Goal: Information Seeking & Learning: Learn about a topic

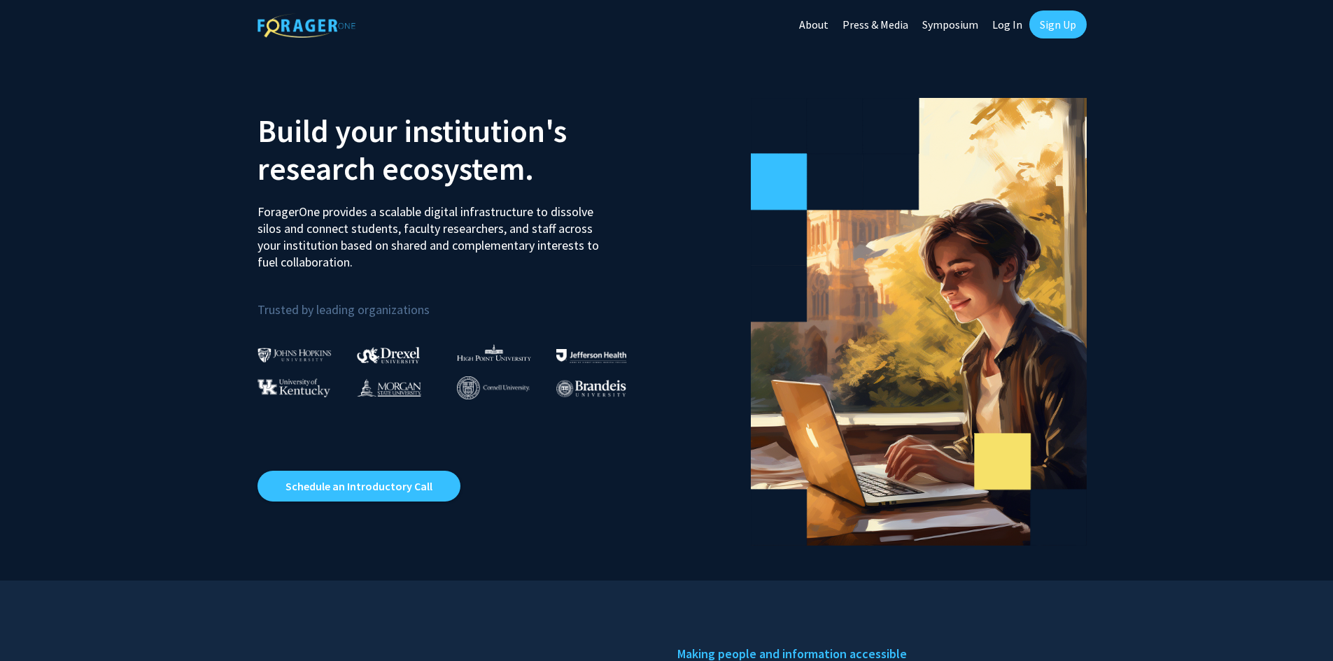
click at [999, 25] on link "Log In" at bounding box center [1007, 24] width 44 height 49
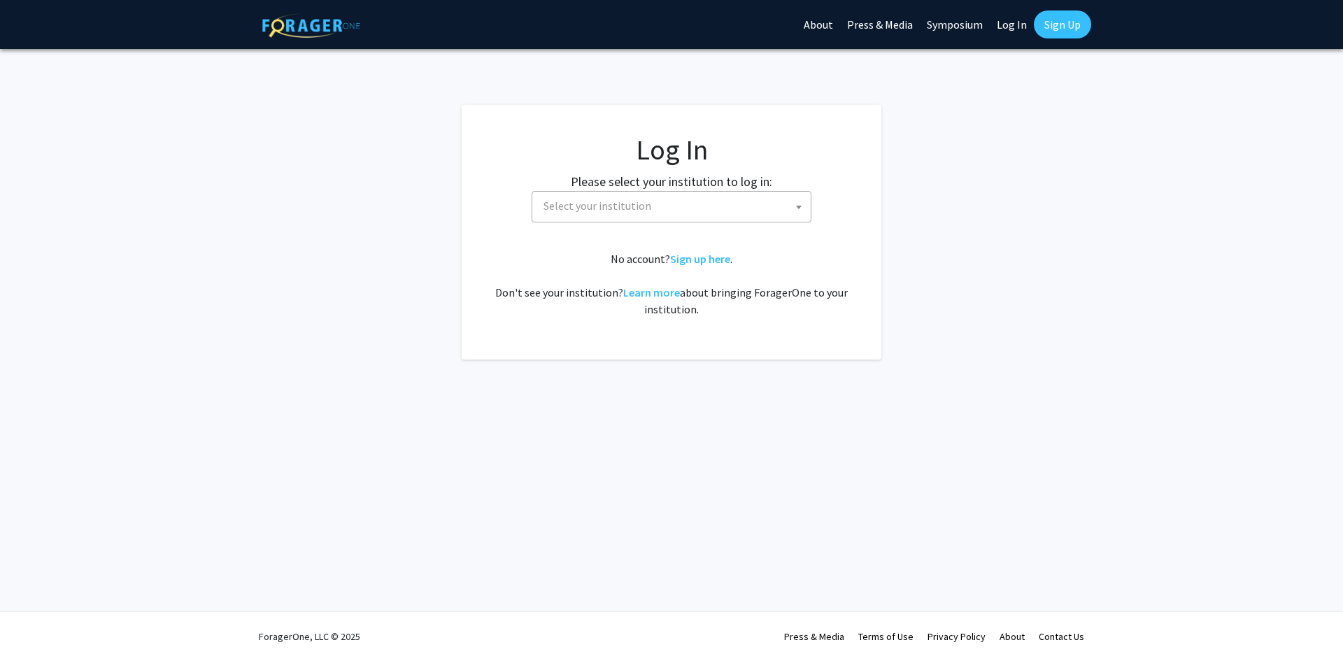
click at [787, 211] on span "Select your institution" at bounding box center [674, 206] width 273 height 29
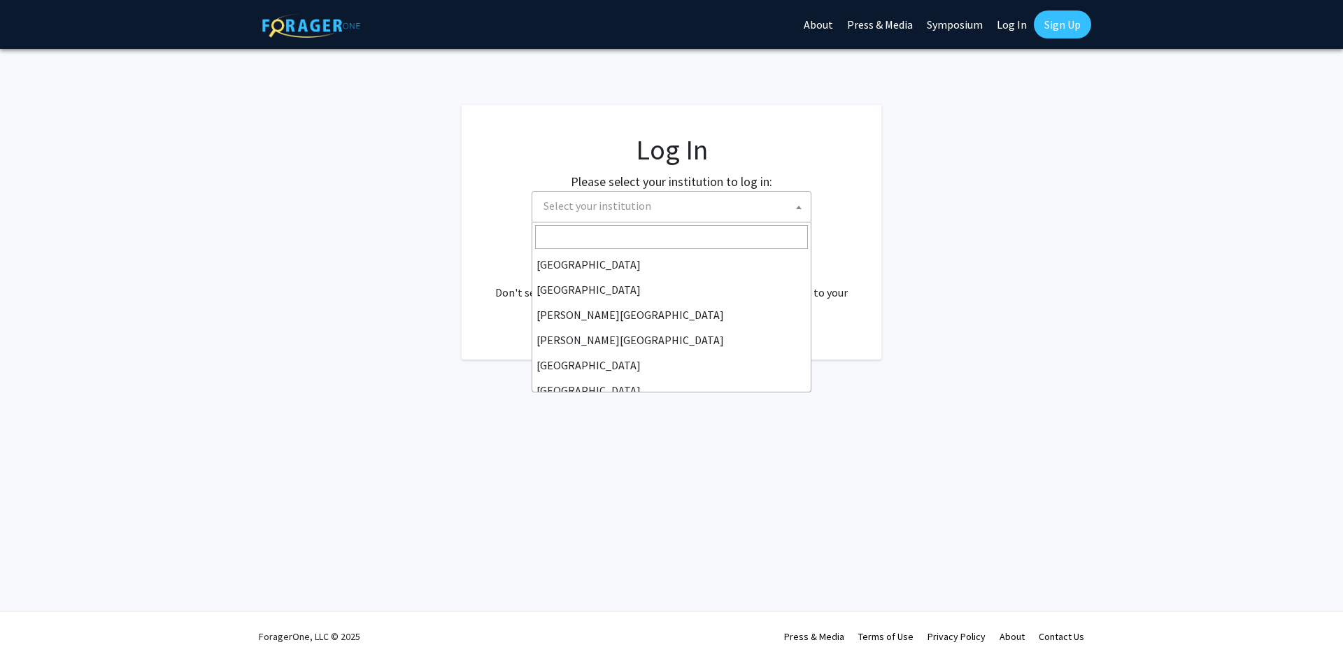
scroll to position [490, 0]
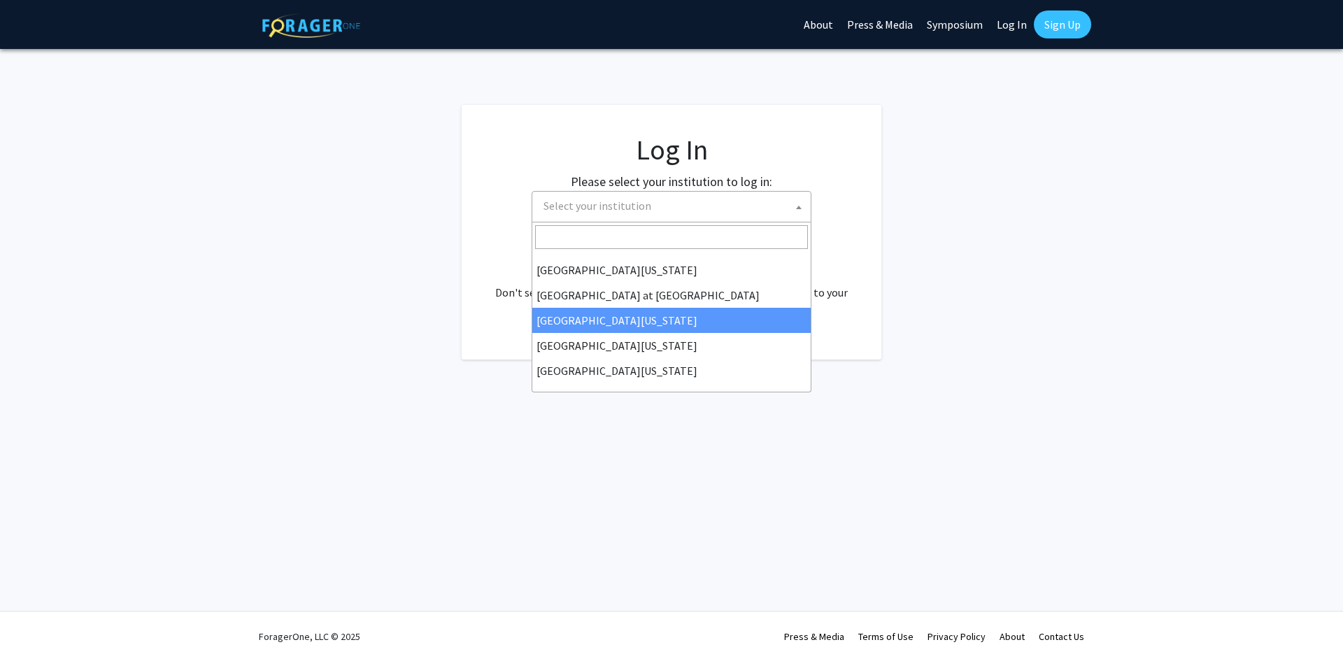
select select "13"
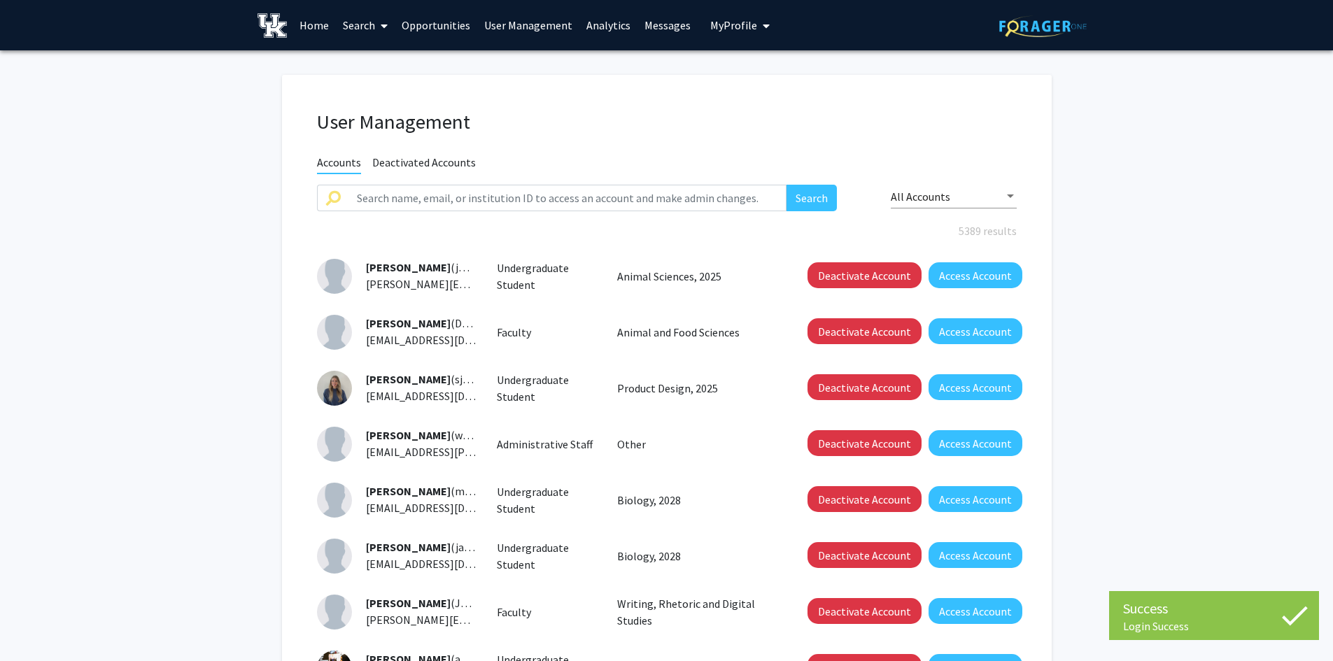
click at [716, 24] on span "My Profile" at bounding box center [733, 25] width 47 height 14
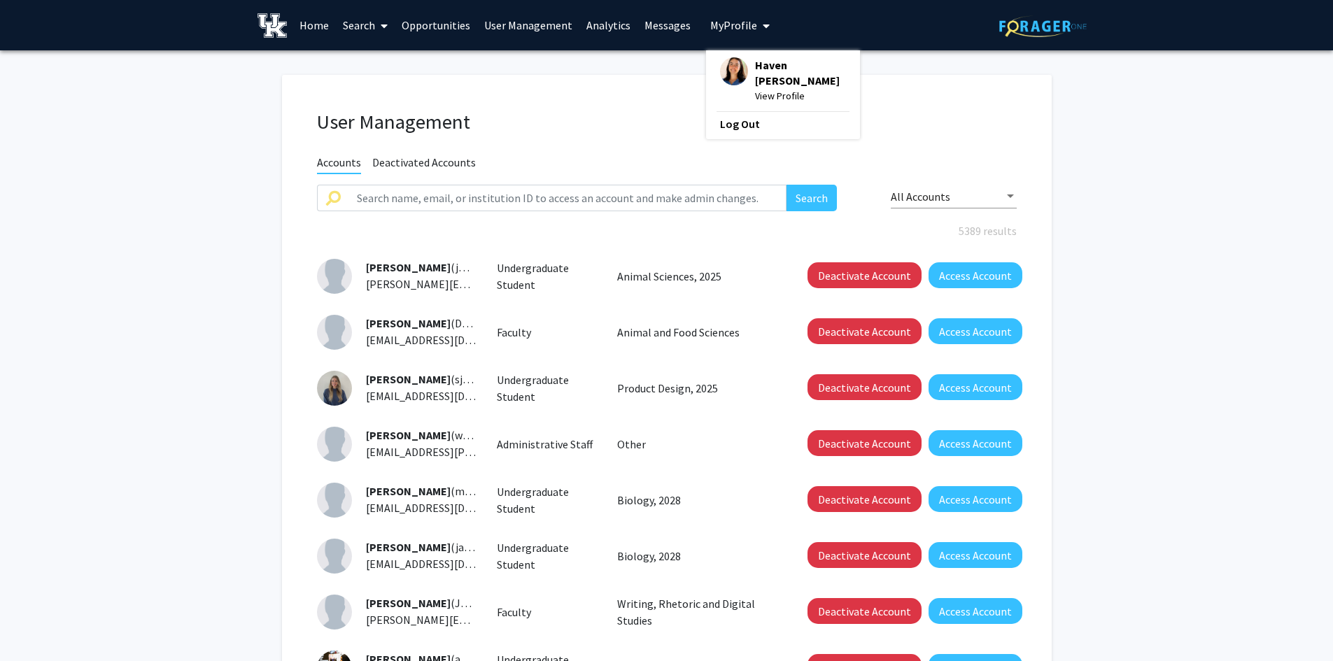
click at [368, 27] on link "Search" at bounding box center [365, 25] width 59 height 49
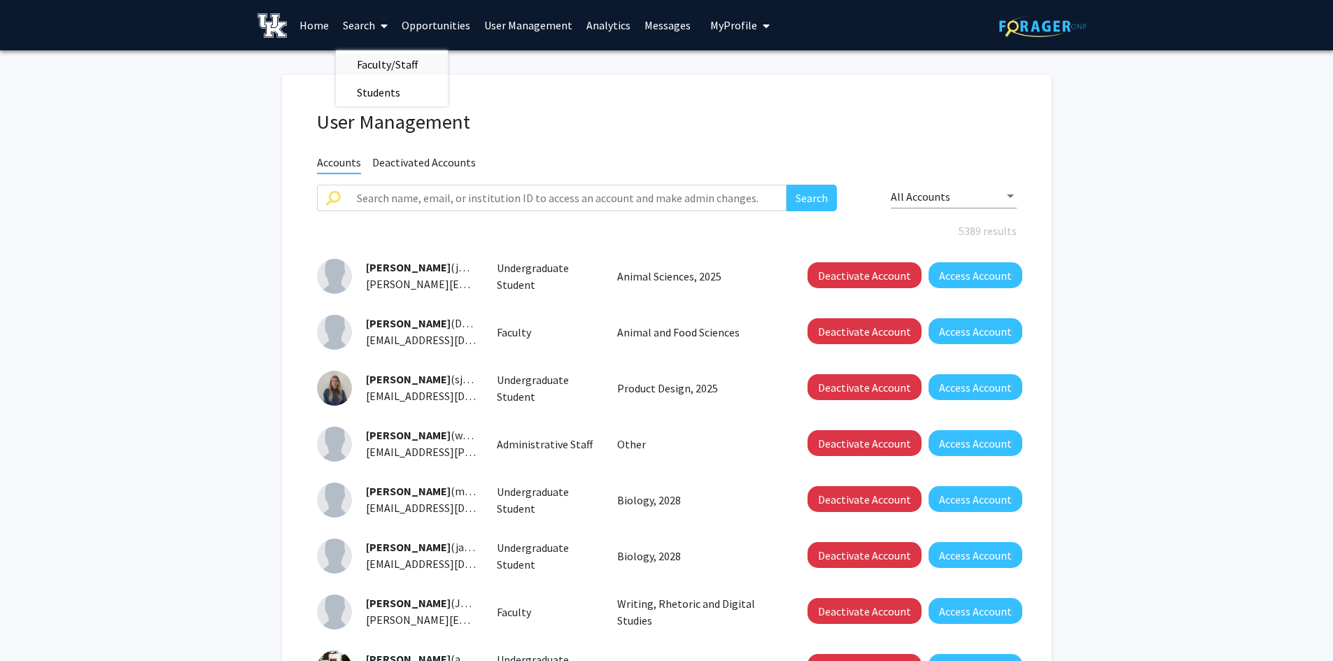
click at [386, 66] on span "Faculty/Staff" at bounding box center [387, 64] width 103 height 28
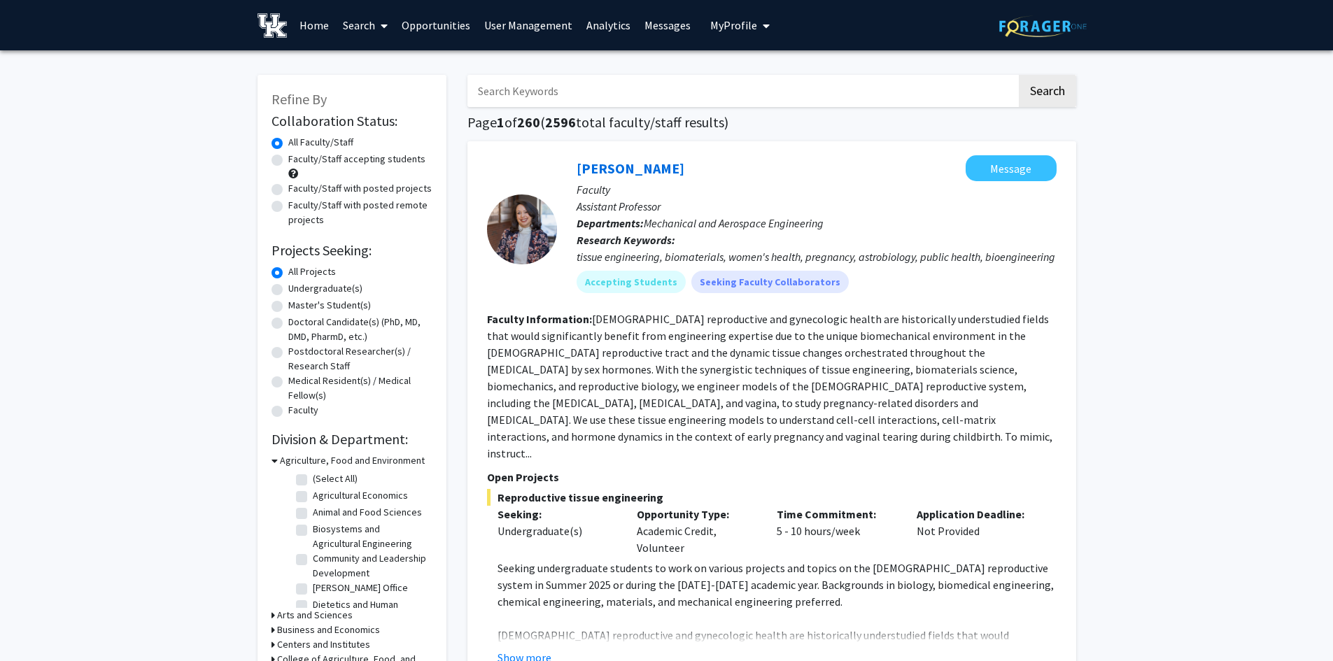
click at [374, 29] on link "Search" at bounding box center [365, 25] width 59 height 49
click at [535, 23] on link "User Management" at bounding box center [528, 25] width 102 height 49
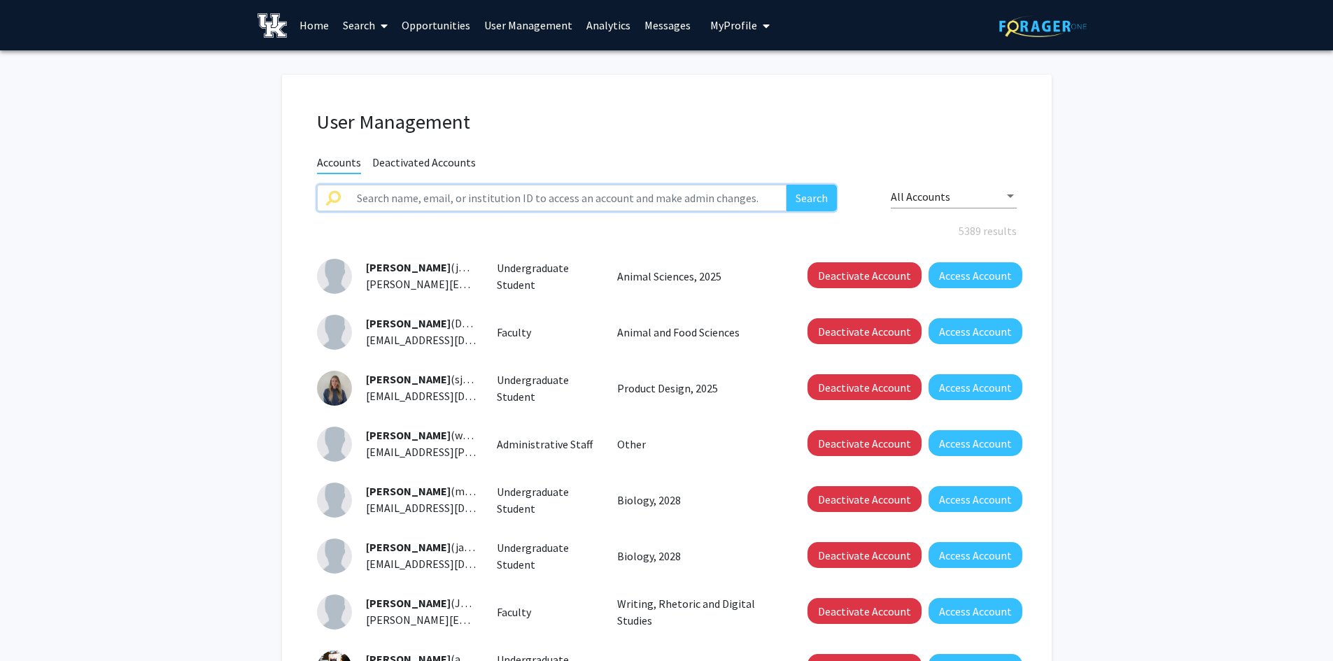
click at [443, 200] on input "text" at bounding box center [567, 198] width 439 height 27
click at [786, 185] on button "Search" at bounding box center [811, 198] width 50 height 27
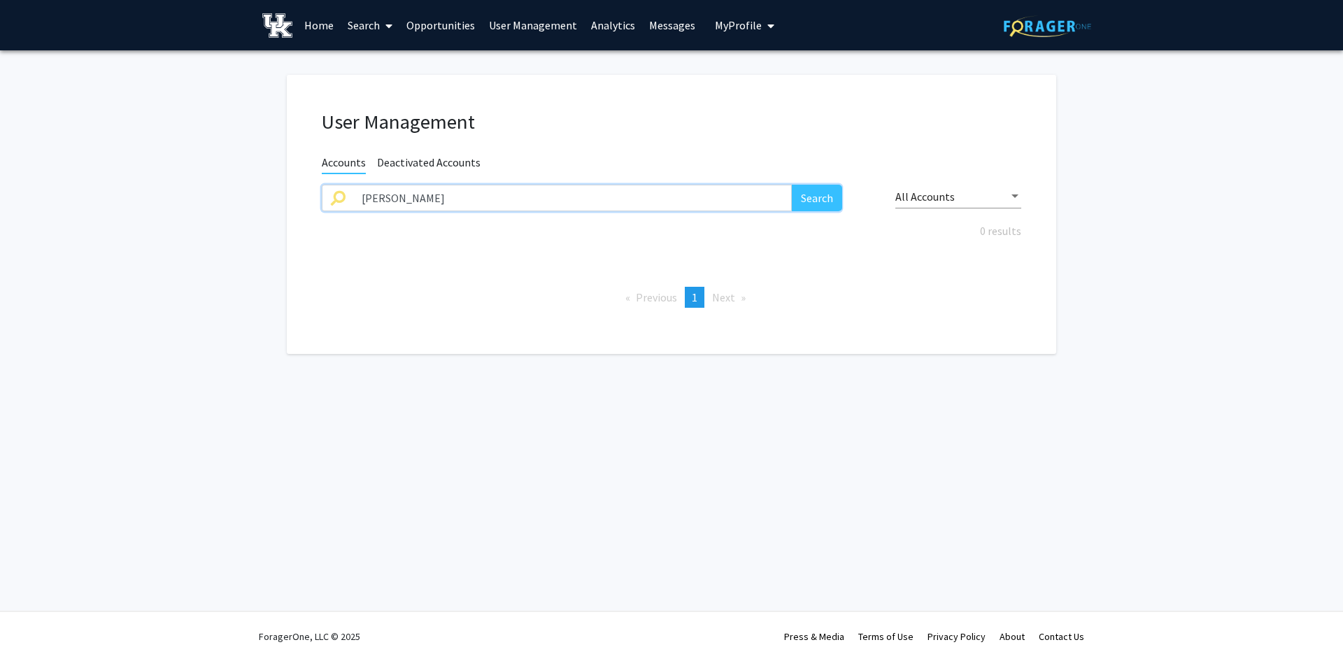
click at [439, 193] on input "[PERSON_NAME]" at bounding box center [572, 198] width 439 height 27
type input "[PERSON_NAME]"
click at [792, 185] on button "Search" at bounding box center [817, 198] width 50 height 27
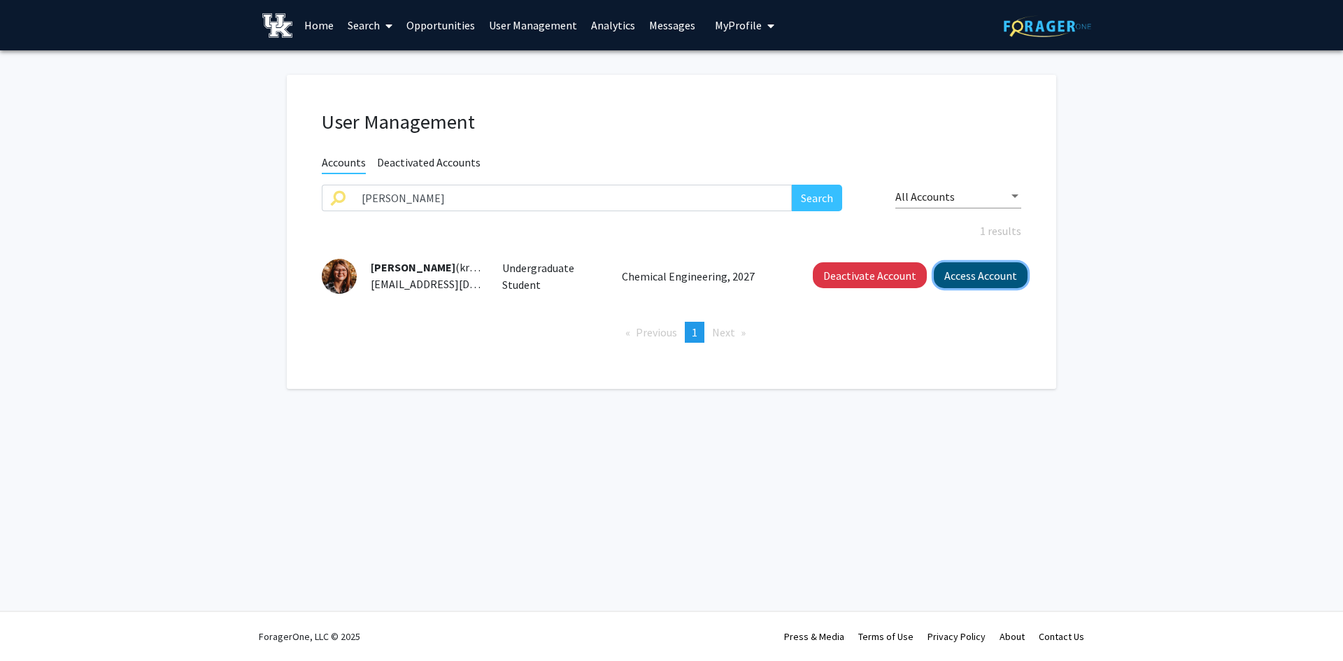
click at [976, 269] on button "Access Account" at bounding box center [981, 275] width 94 height 26
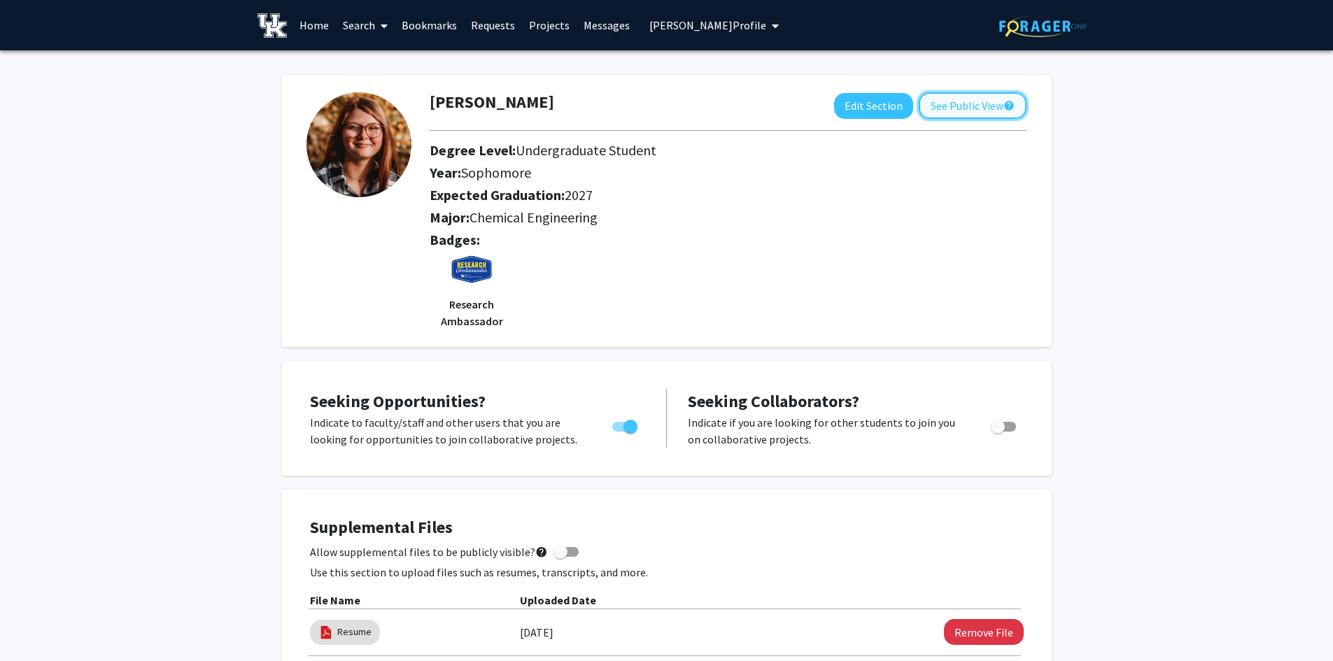
click at [961, 113] on button "See Public View help" at bounding box center [973, 105] width 108 height 27
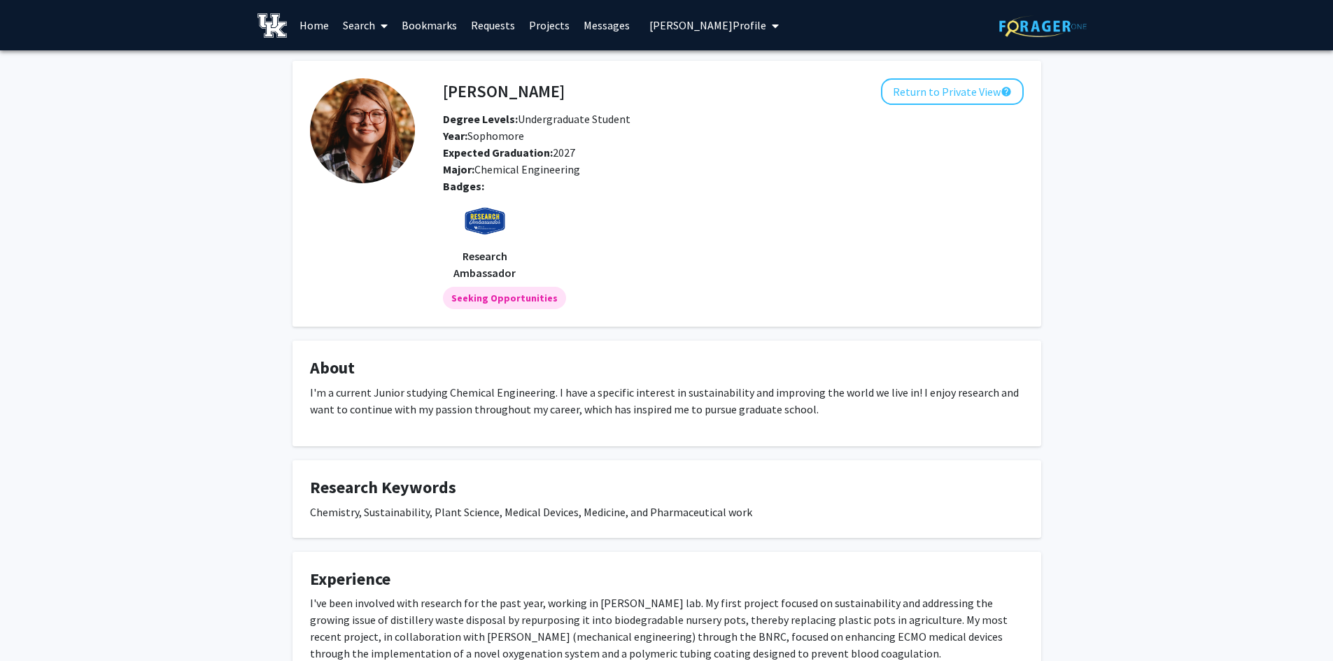
click at [372, 21] on link "Search" at bounding box center [365, 25] width 59 height 49
click at [365, 67] on span "Faculty/Staff" at bounding box center [387, 64] width 103 height 28
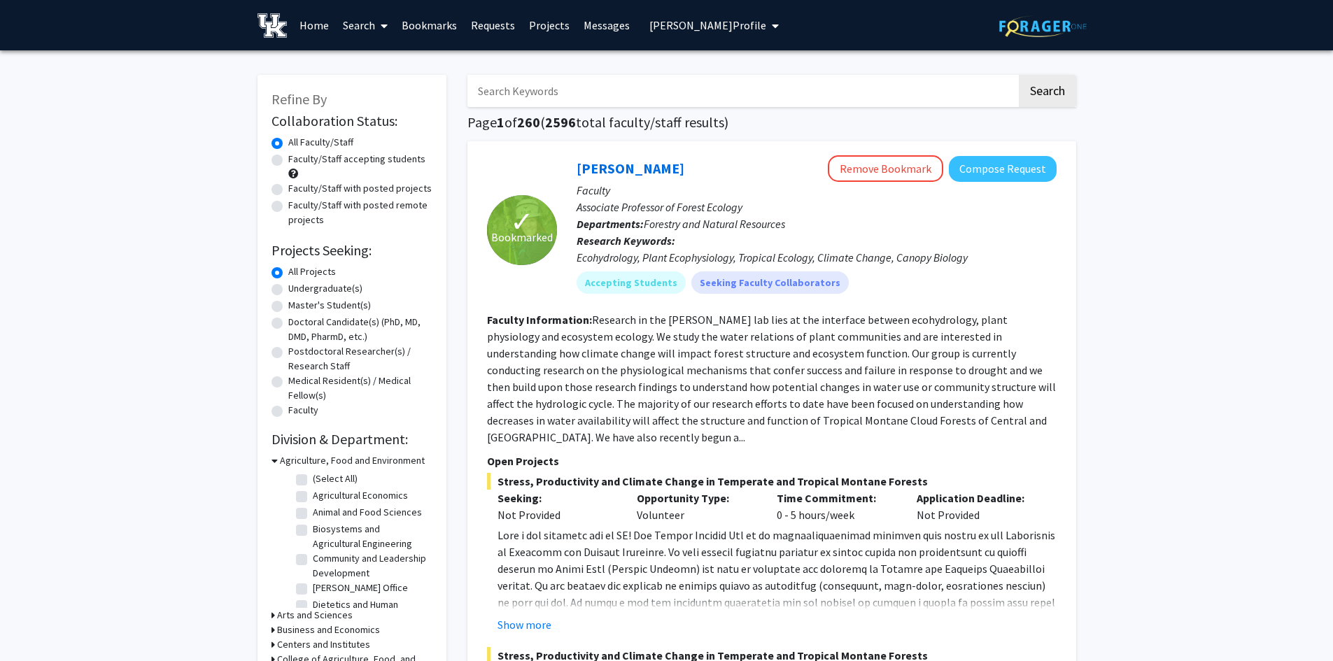
click at [573, 94] on input "Search Keywords" at bounding box center [741, 91] width 549 height 32
click at [535, 88] on input "Search Keywords" at bounding box center [741, 91] width 549 height 32
type input "plants"
click at [1019, 75] on button "Search" at bounding box center [1047, 91] width 57 height 32
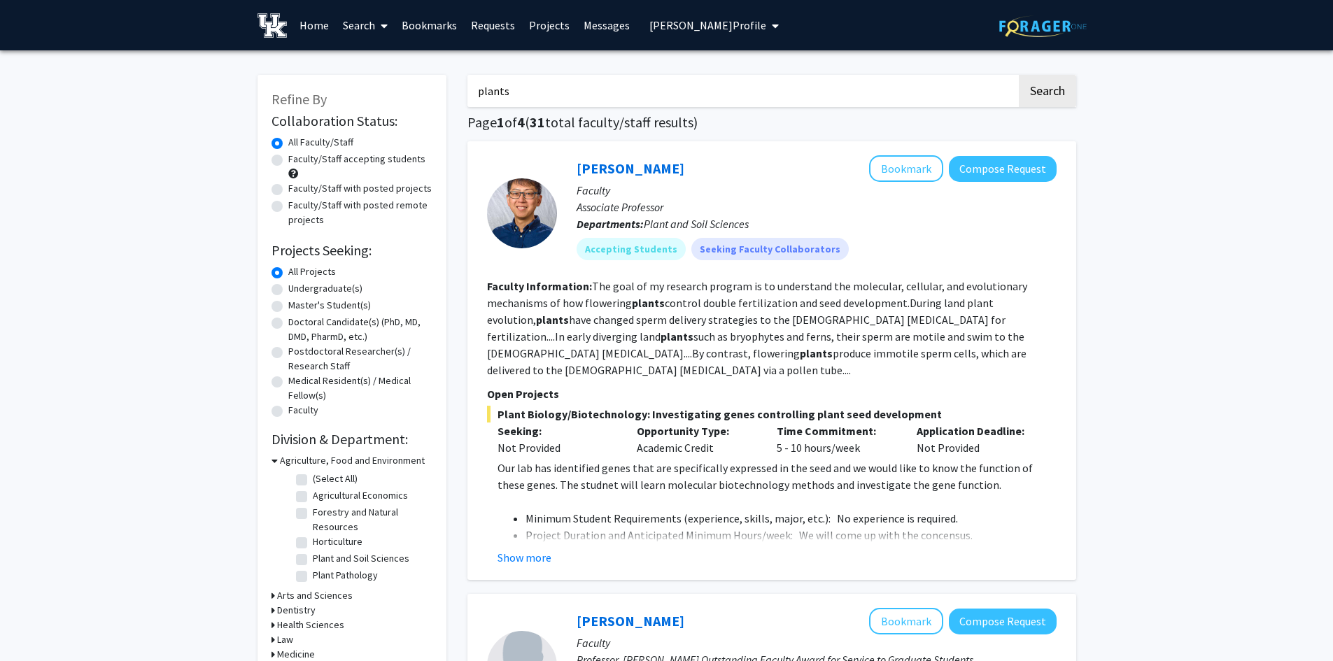
click at [370, 37] on link "Search" at bounding box center [365, 25] width 59 height 49
click at [376, 65] on span "Faculty/Staff" at bounding box center [387, 64] width 103 height 28
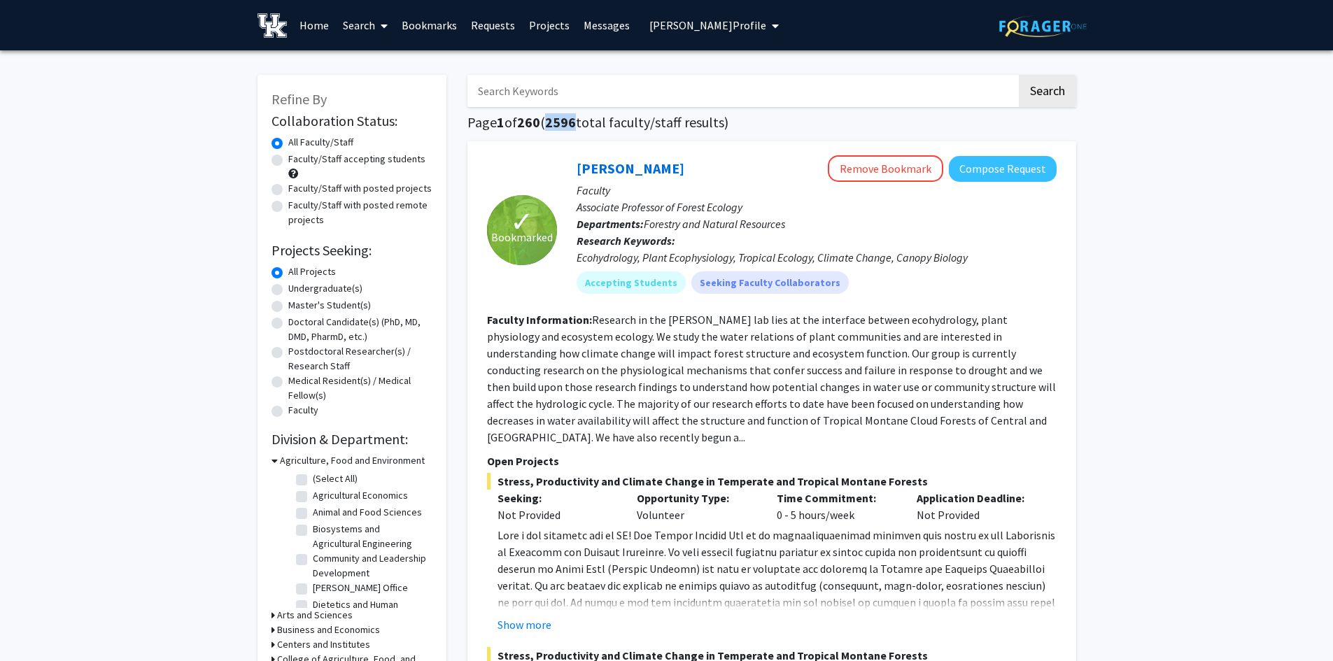
drag, startPoint x: 581, startPoint y: 120, endPoint x: 553, endPoint y: 120, distance: 27.3
click at [553, 118] on span "2596" at bounding box center [560, 121] width 31 height 17
click at [761, 411] on section "Faculty Information: Research in the [PERSON_NAME] lab lies at the interface be…" at bounding box center [772, 378] width 570 height 134
click at [638, 166] on link "[PERSON_NAME]" at bounding box center [631, 168] width 108 height 17
click at [288, 292] on label "Undergraduate(s)" at bounding box center [325, 288] width 74 height 15
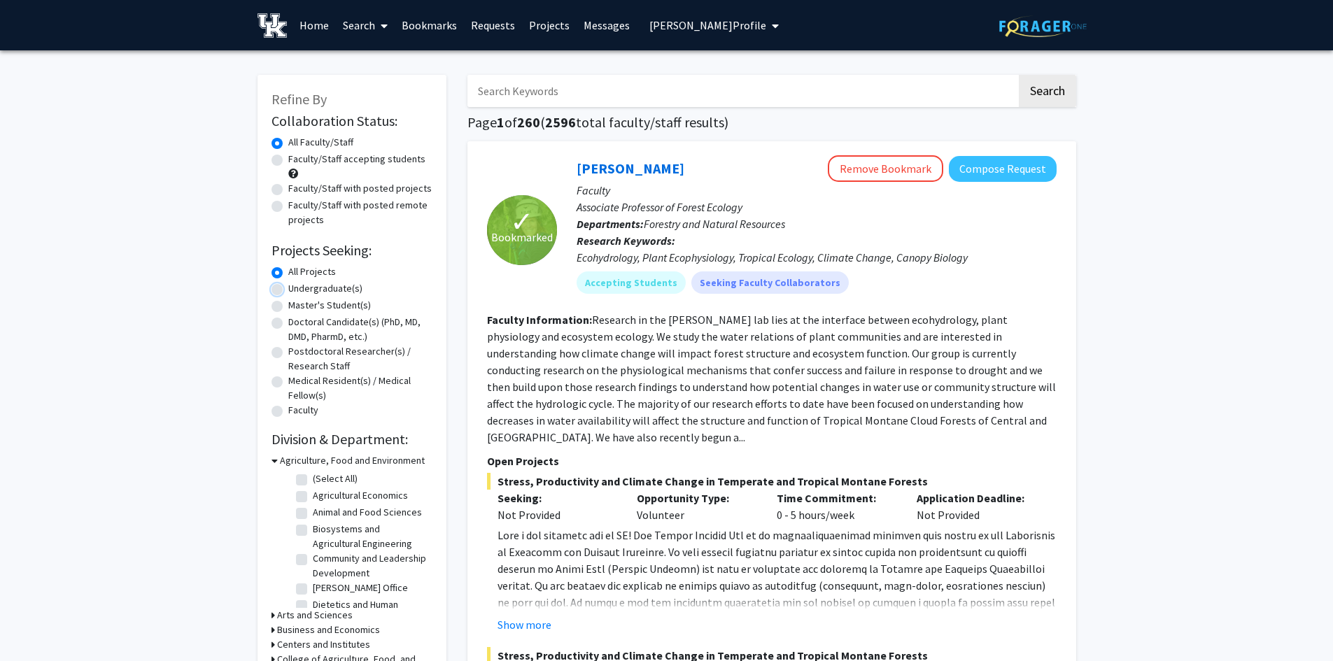
click at [288, 290] on input "Undergraduate(s)" at bounding box center [292, 285] width 9 height 9
radio input "true"
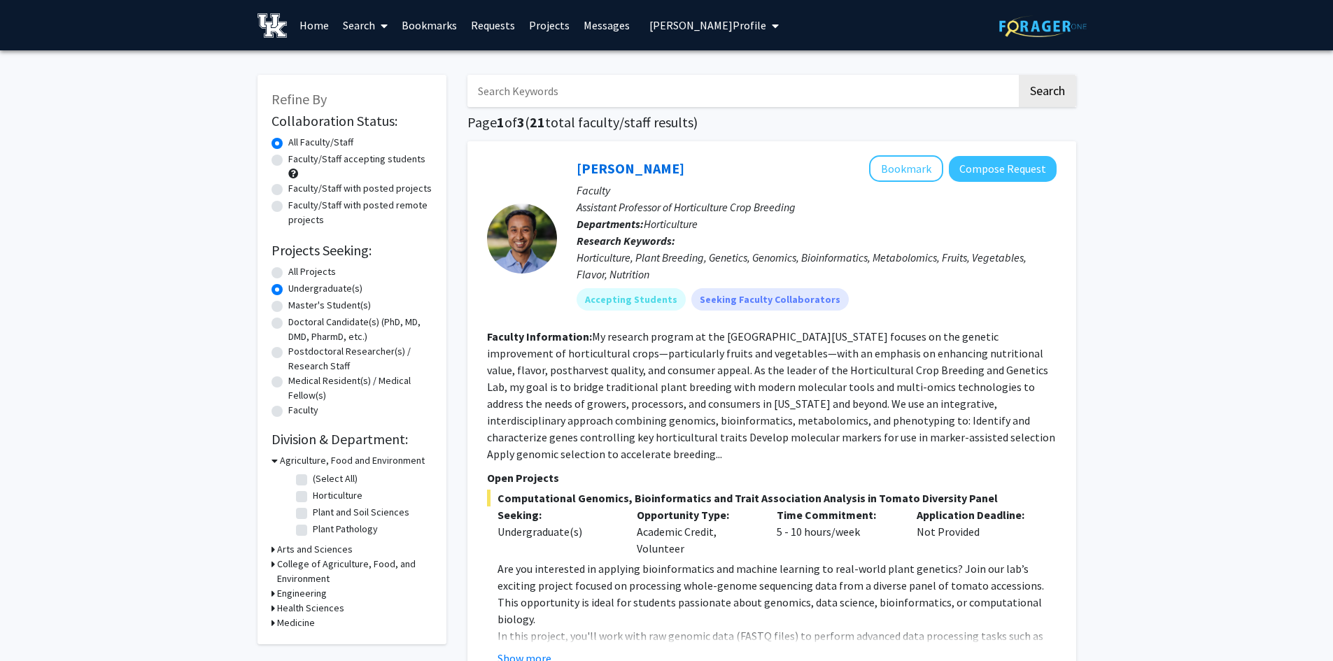
click at [288, 273] on label "All Projects" at bounding box center [312, 271] width 48 height 15
click at [288, 273] on input "All Projects" at bounding box center [292, 268] width 9 height 9
radio input "true"
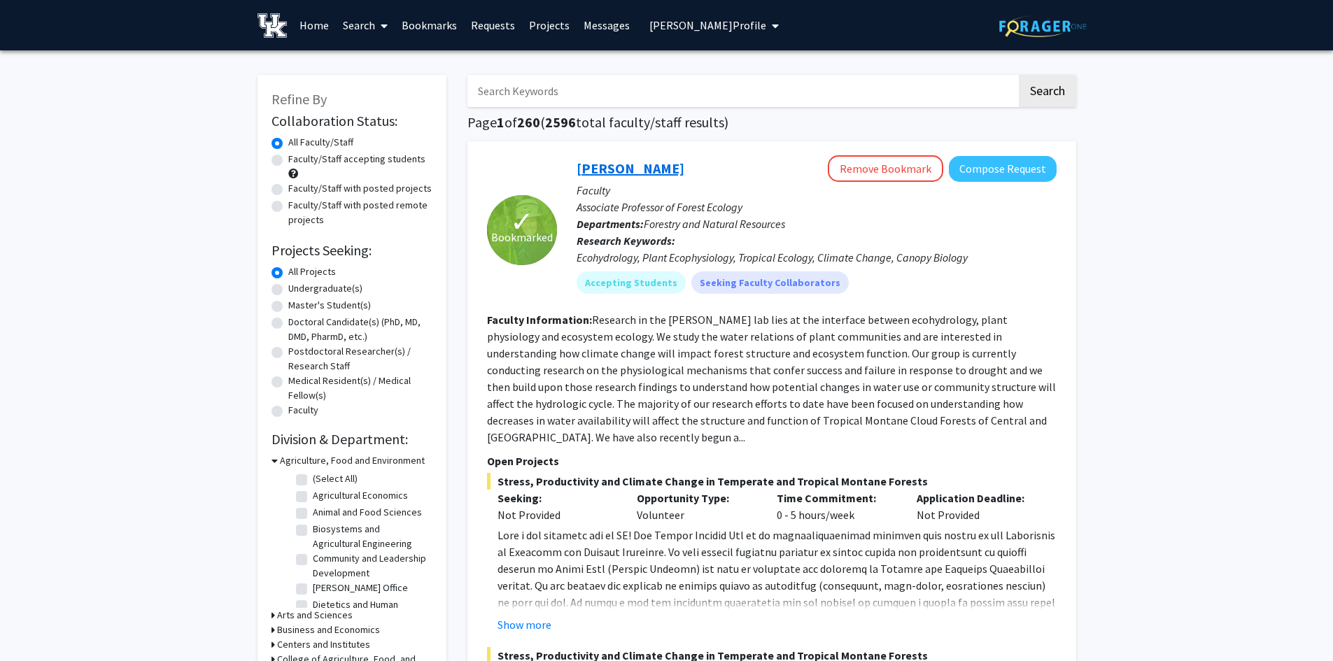
click at [617, 161] on link "[PERSON_NAME]" at bounding box center [631, 168] width 108 height 17
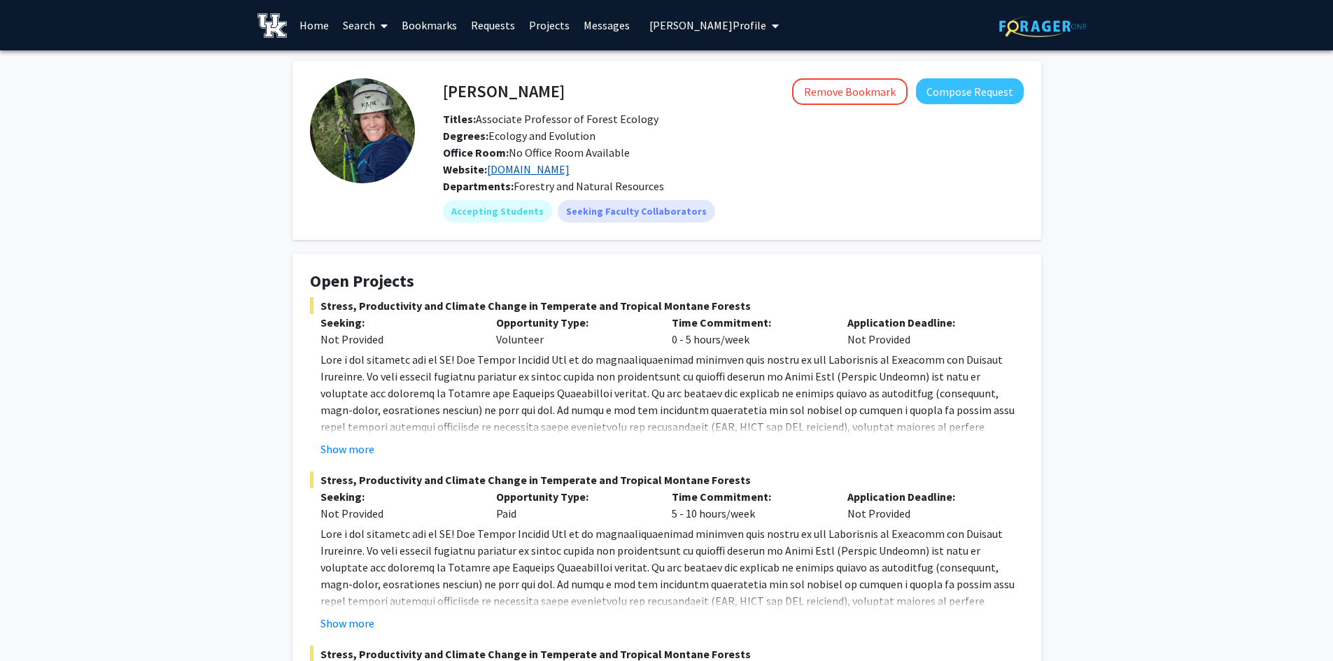
click at [548, 171] on link "[DOMAIN_NAME]" at bounding box center [528, 169] width 83 height 14
click at [823, 99] on button "Remove Bookmark" at bounding box center [849, 91] width 115 height 27
click at [858, 101] on button "Bookmark" at bounding box center [870, 91] width 74 height 27
click at [428, 27] on link "Bookmarks" at bounding box center [429, 25] width 69 height 49
click at [1001, 87] on button "Compose Request" at bounding box center [970, 91] width 108 height 26
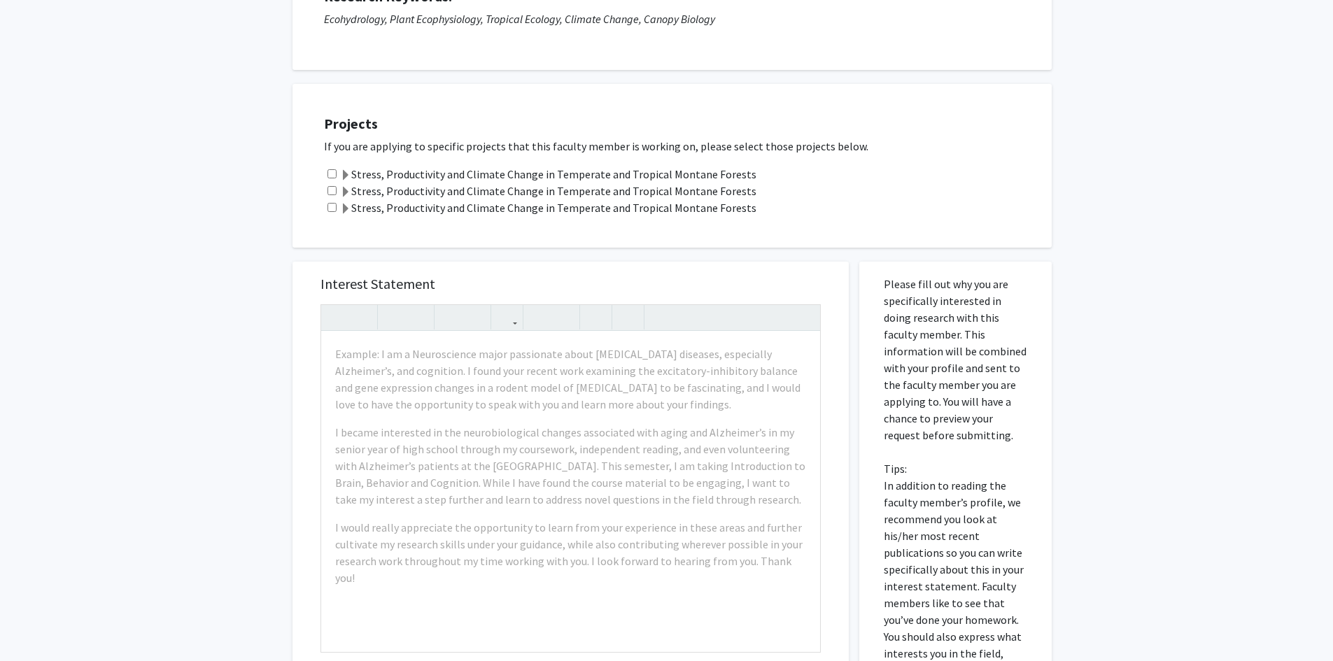
scroll to position [280, 0]
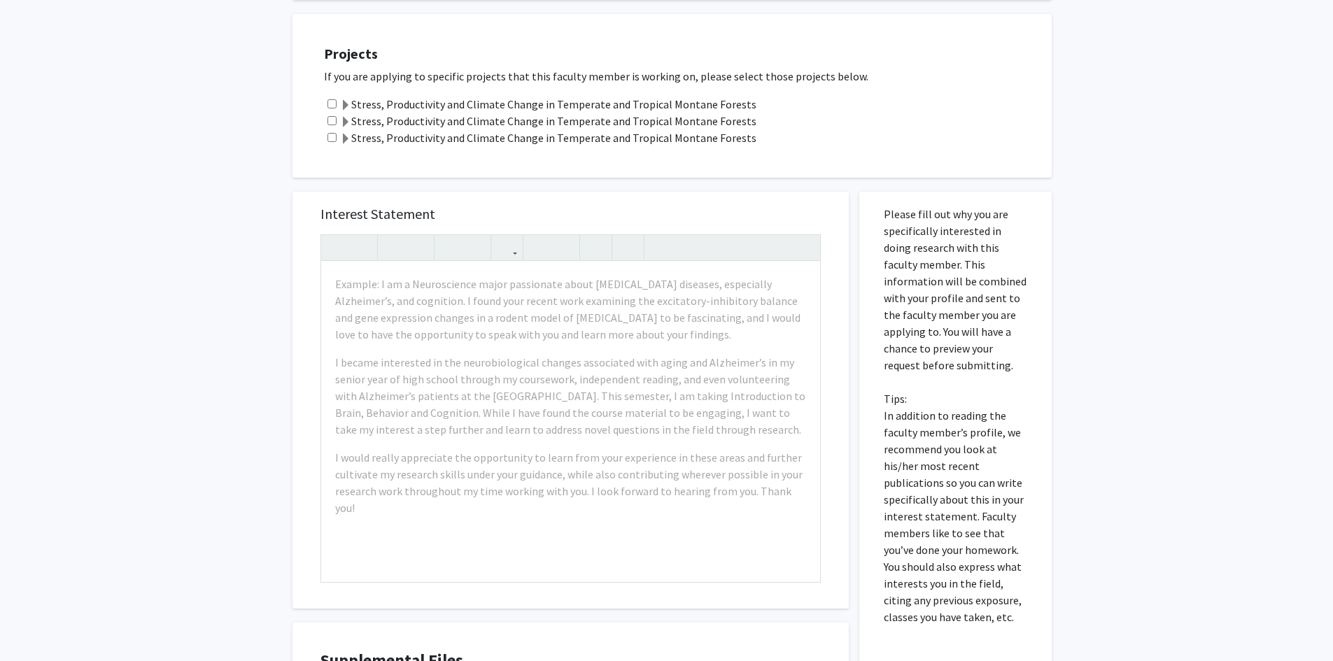
click at [347, 108] on span at bounding box center [345, 105] width 11 height 11
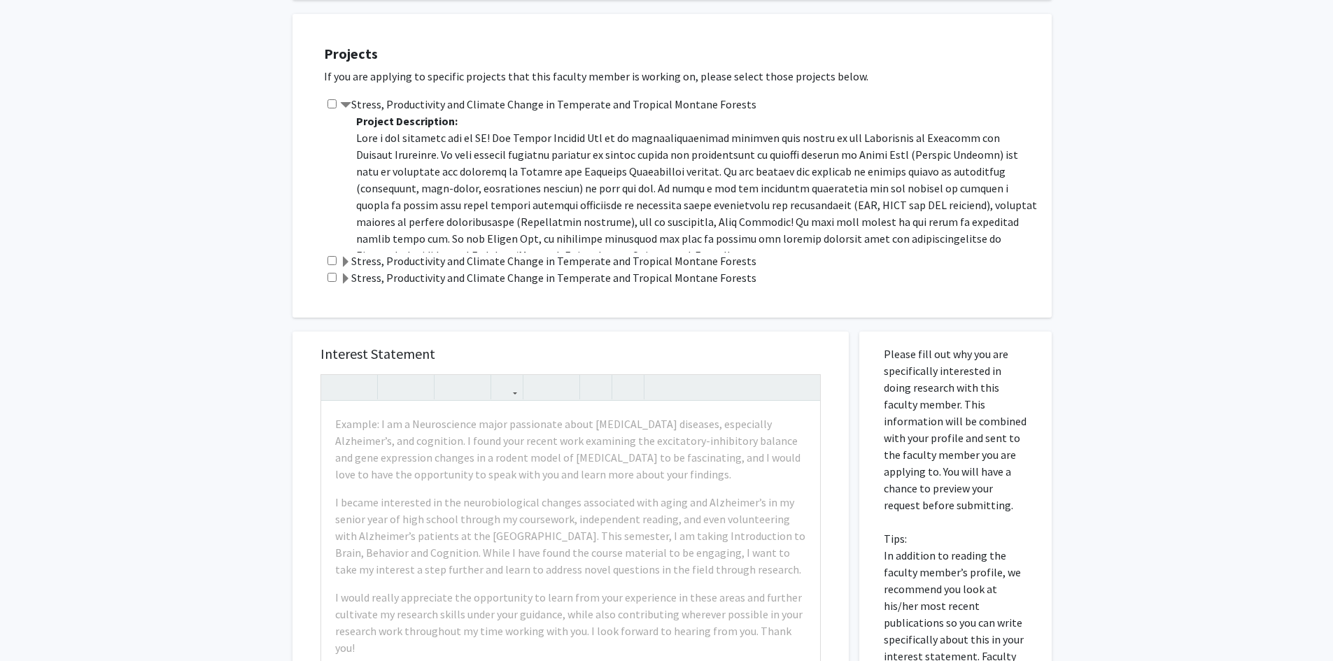
click at [346, 260] on span at bounding box center [345, 262] width 11 height 11
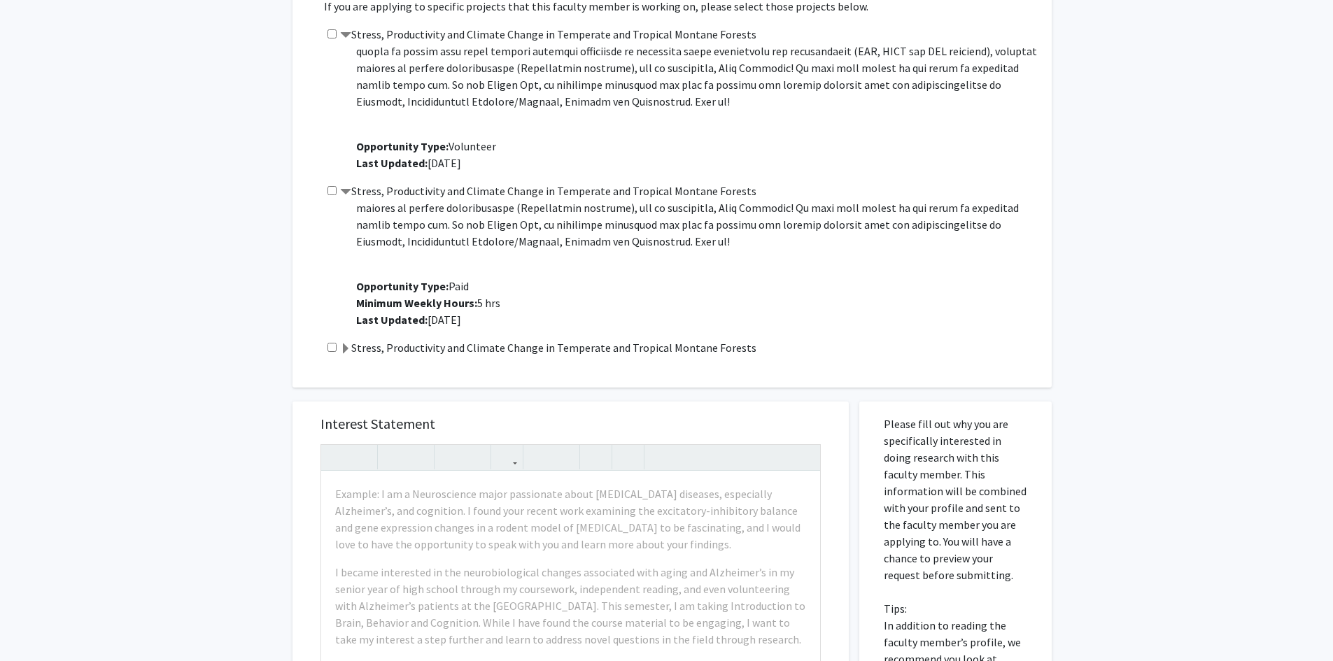
scroll to position [420, 0]
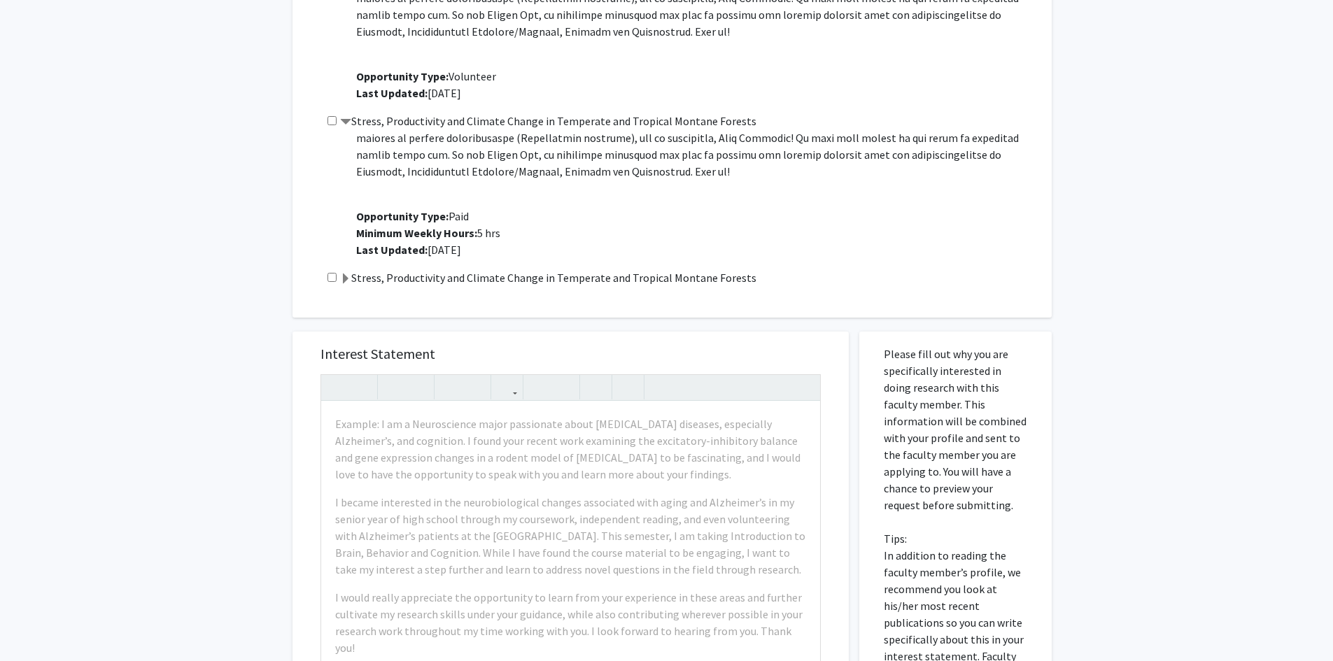
click at [346, 277] on span at bounding box center [345, 279] width 11 height 11
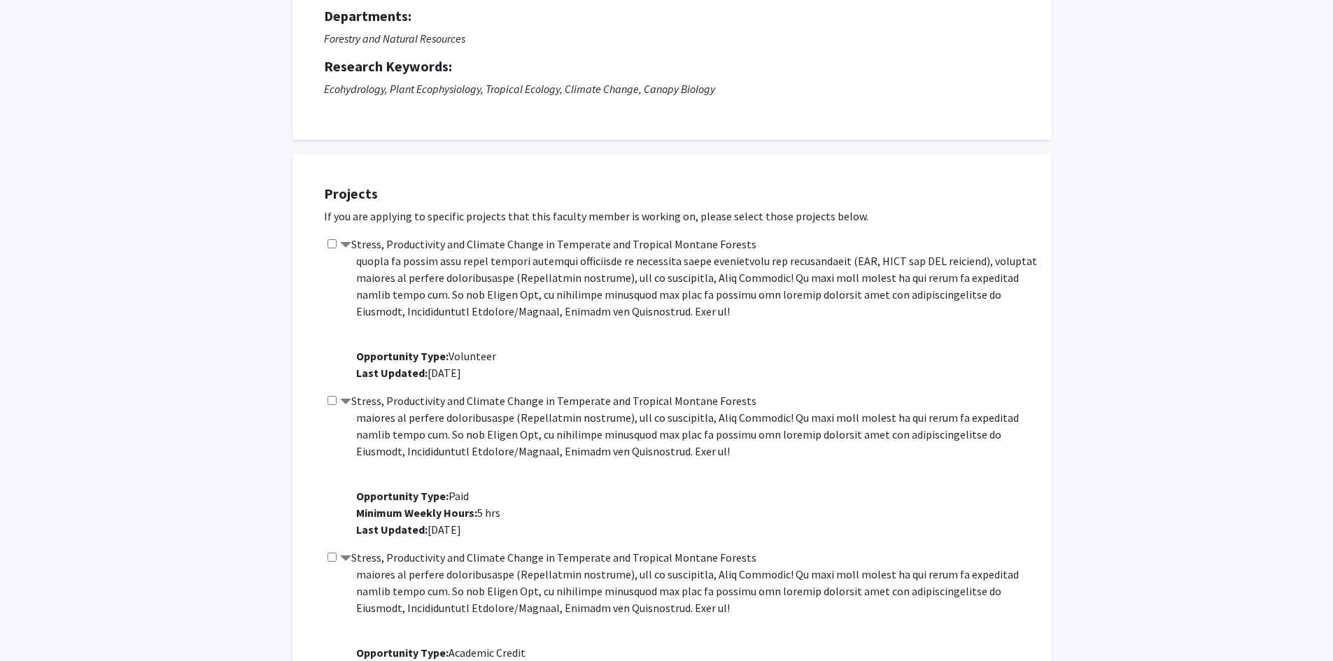
scroll to position [0, 0]
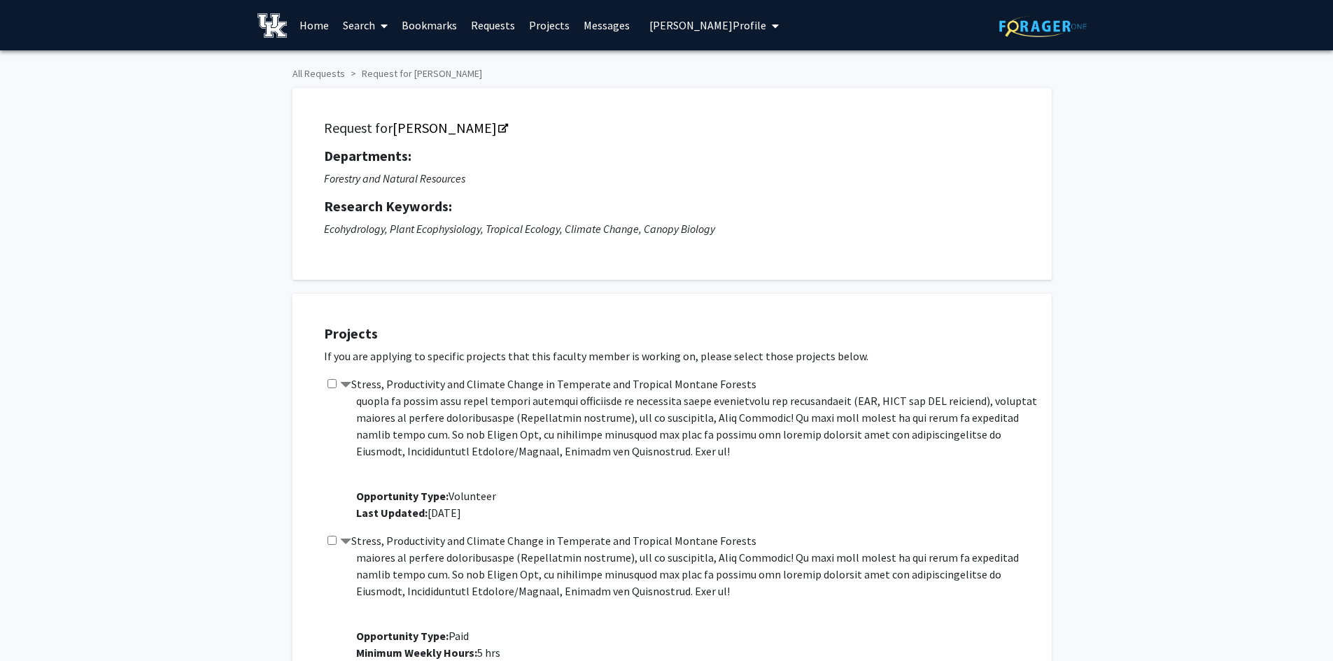
click at [343, 26] on link "Search" at bounding box center [365, 25] width 59 height 49
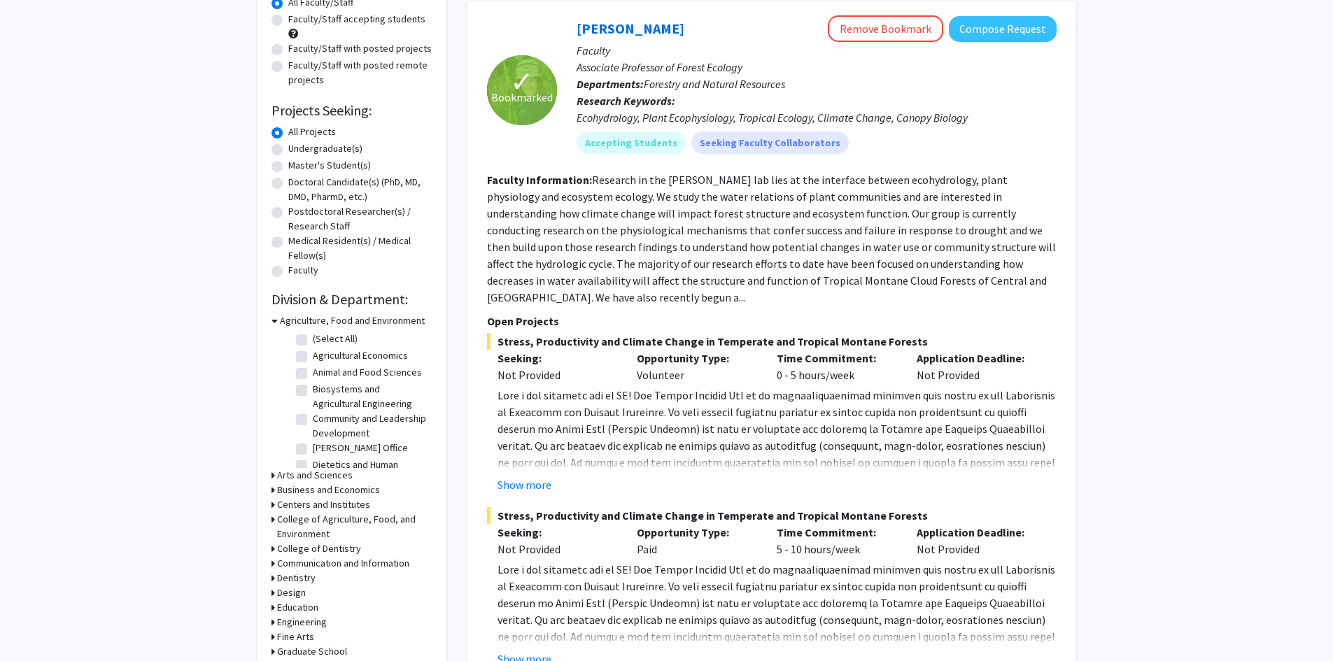
scroll to position [210, 0]
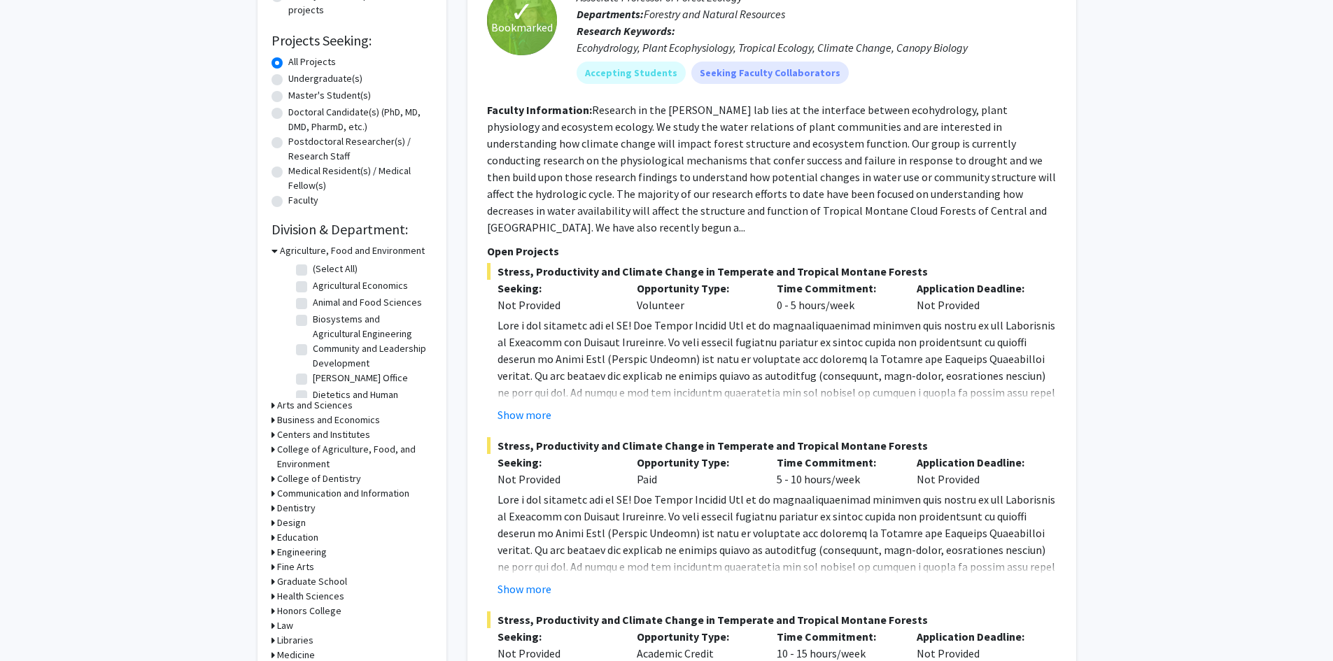
click at [278, 551] on h3 "Engineering" at bounding box center [302, 552] width 50 height 15
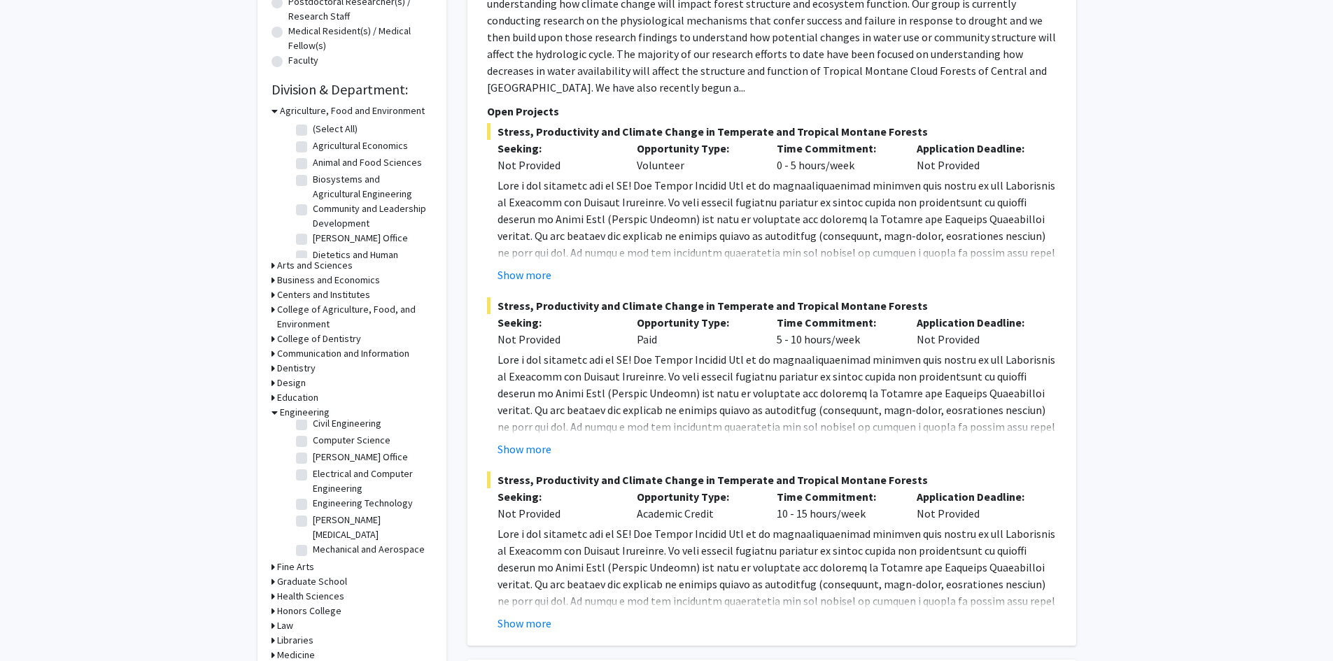
scroll to position [106, 0]
click at [313, 506] on label "Mechanical and Aerospace Engineering" at bounding box center [371, 520] width 116 height 29
click at [313, 506] on input "Mechanical and Aerospace Engineering" at bounding box center [317, 510] width 9 height 9
checkbox input "true"
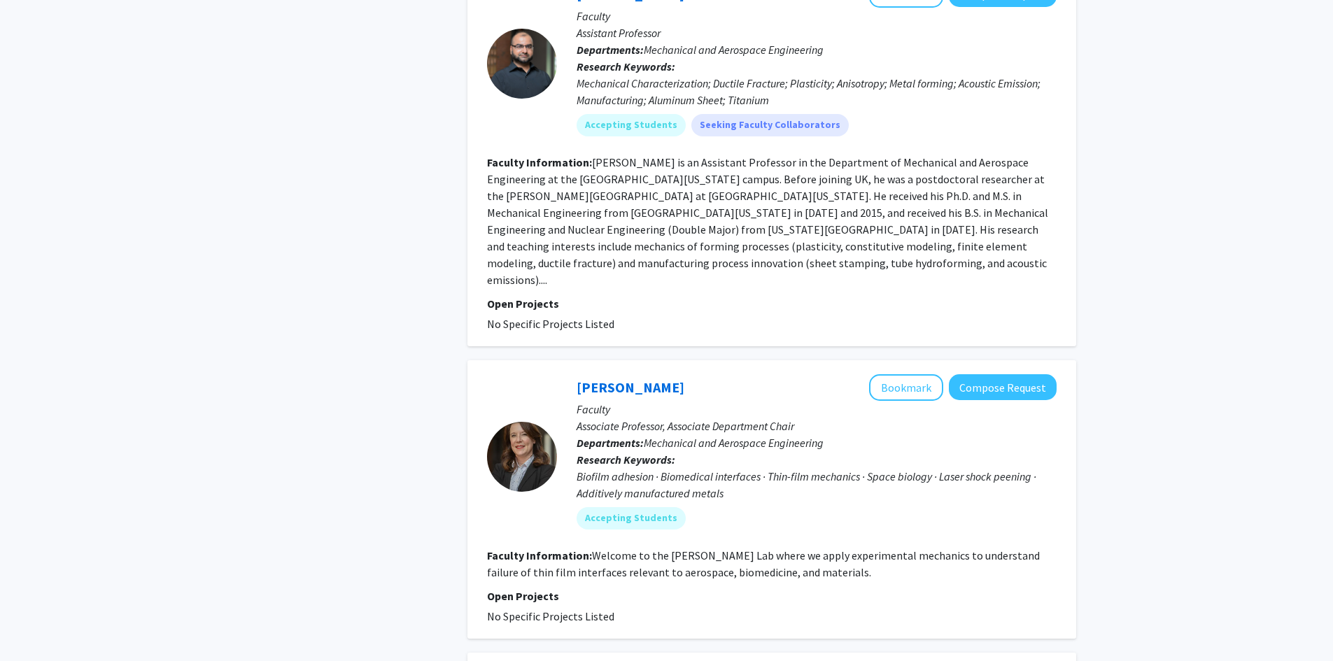
scroll to position [2169, 0]
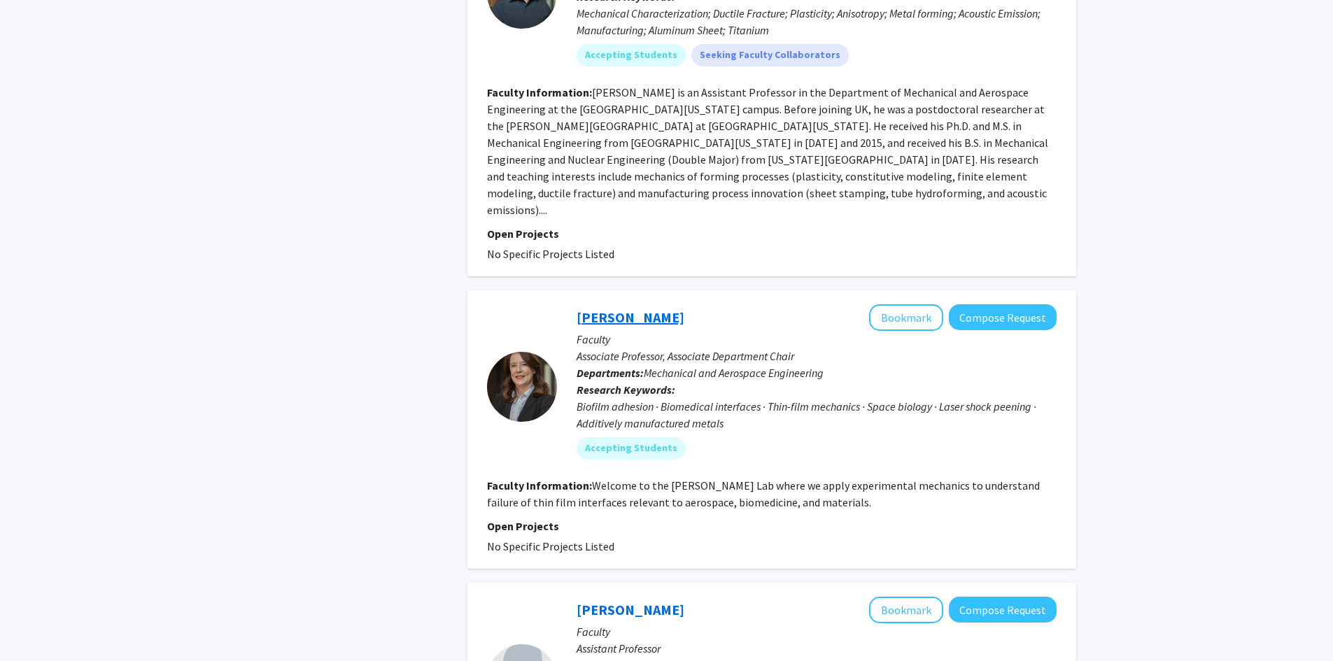
click at [632, 309] on link "Martha Grady" at bounding box center [631, 317] width 108 height 17
